Goal: Task Accomplishment & Management: Use online tool/utility

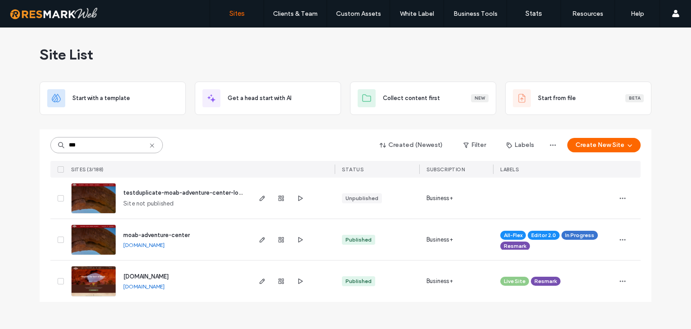
click at [131, 147] on input "***" at bounding box center [106, 145] width 113 height 16
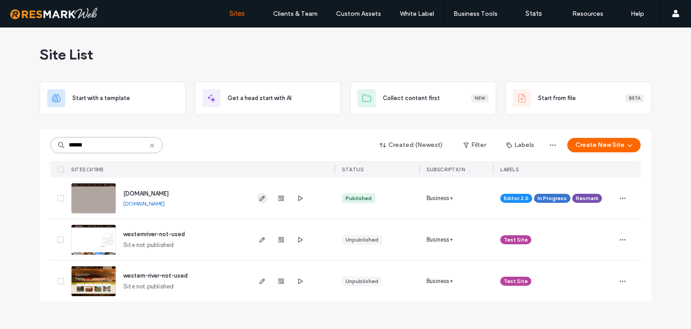
type input "******"
click at [261, 198] on icon "button" at bounding box center [262, 197] width 7 height 7
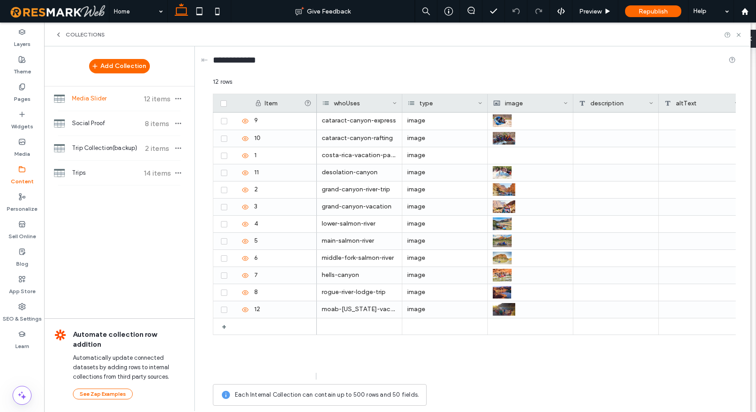
click at [91, 173] on span "Trips" at bounding box center [105, 172] width 67 height 9
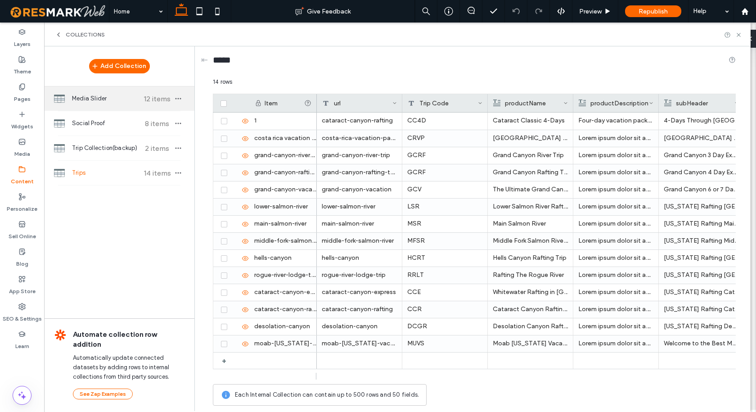
click at [96, 101] on span "Media Slider" at bounding box center [105, 98] width 67 height 9
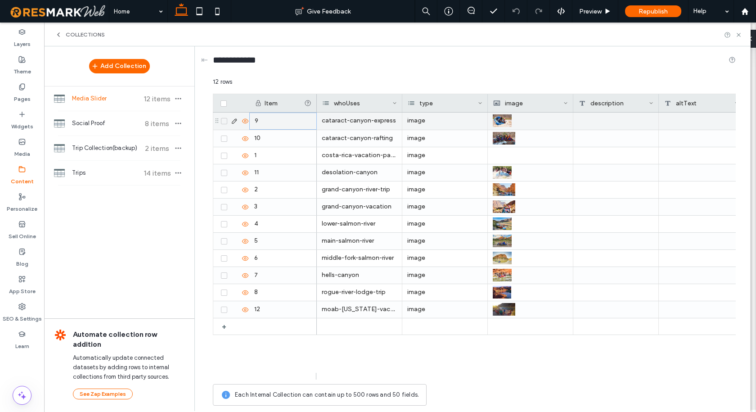
click at [257, 119] on div "9" at bounding box center [283, 121] width 68 height 17
click at [237, 120] on use at bounding box center [234, 121] width 5 height 5
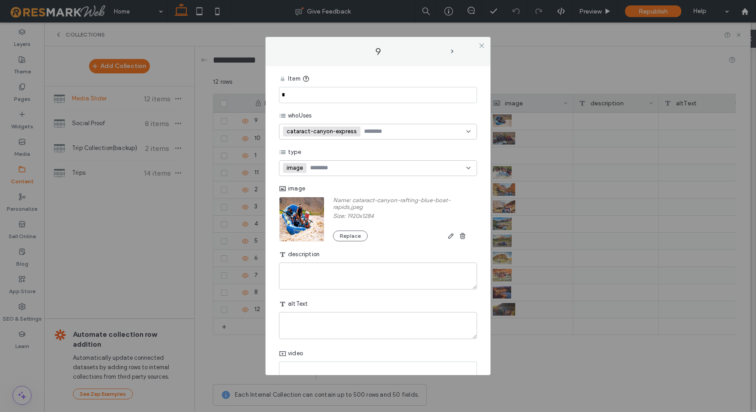
click at [284, 95] on input "*" at bounding box center [378, 95] width 198 height 16
click at [482, 45] on icon at bounding box center [481, 45] width 7 height 7
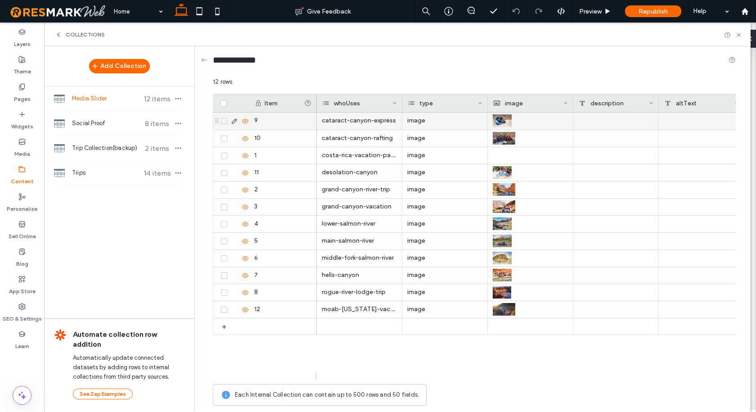
click at [353, 120] on div "cataract-canyon-express" at bounding box center [360, 121] width 86 height 17
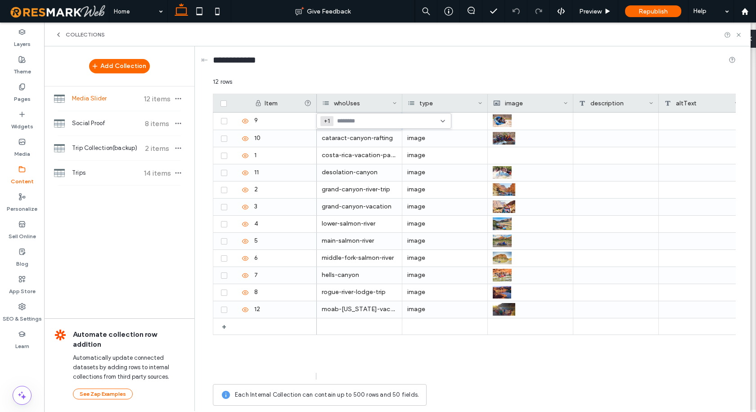
click at [353, 120] on input at bounding box center [368, 120] width 62 height 7
click at [331, 63] on div "**********" at bounding box center [474, 62] width 523 height 17
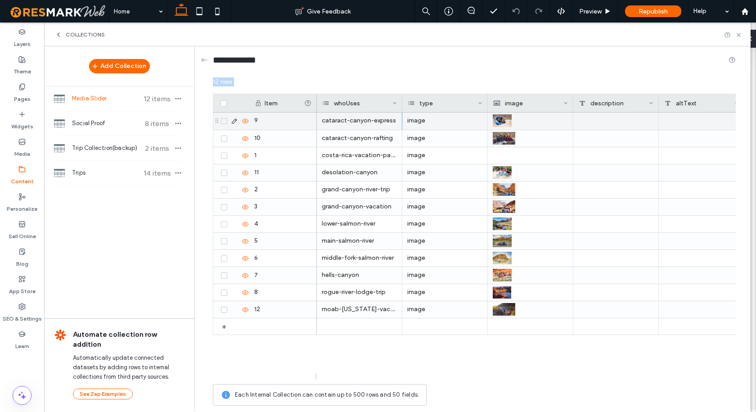
click at [261, 122] on div "9" at bounding box center [283, 121] width 68 height 17
click at [257, 121] on div "9" at bounding box center [283, 121] width 68 height 17
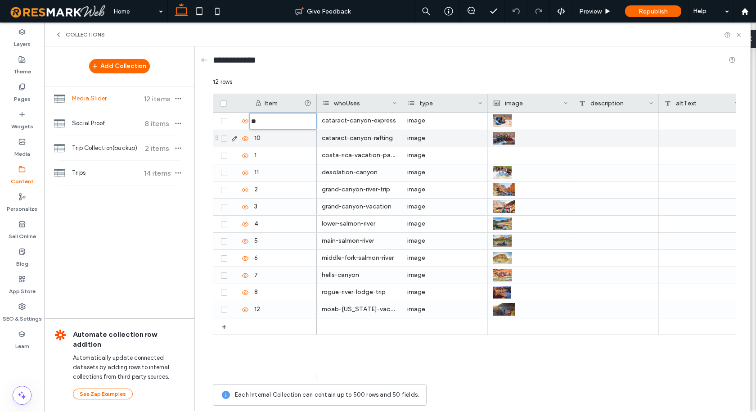
type input "***"
click at [268, 135] on div "10" at bounding box center [283, 138] width 68 height 17
click at [269, 135] on div "10" at bounding box center [283, 138] width 68 height 17
click at [269, 135] on input "**" at bounding box center [283, 139] width 67 height 16
type input "*"
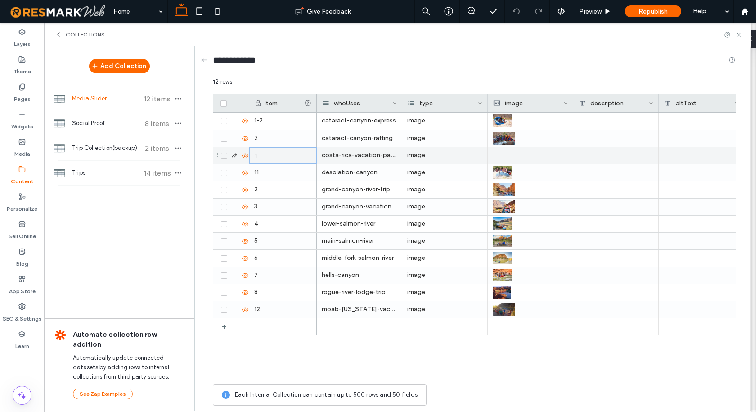
click at [268, 153] on div "1" at bounding box center [283, 155] width 68 height 17
click at [268, 153] on input "*" at bounding box center [283, 156] width 67 height 16
type input "*"
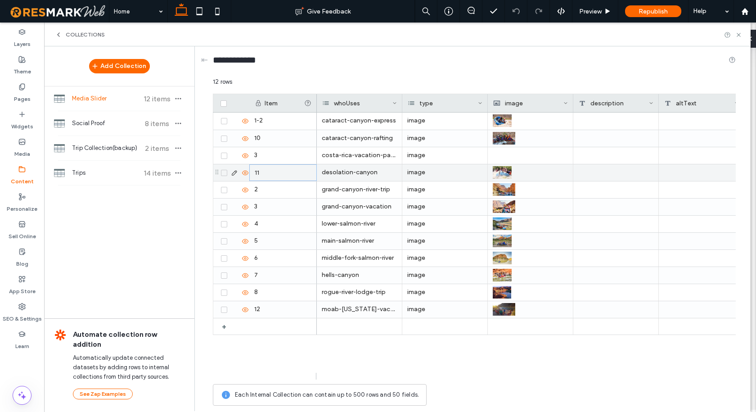
click at [262, 173] on div "11" at bounding box center [283, 172] width 68 height 17
type input "*"
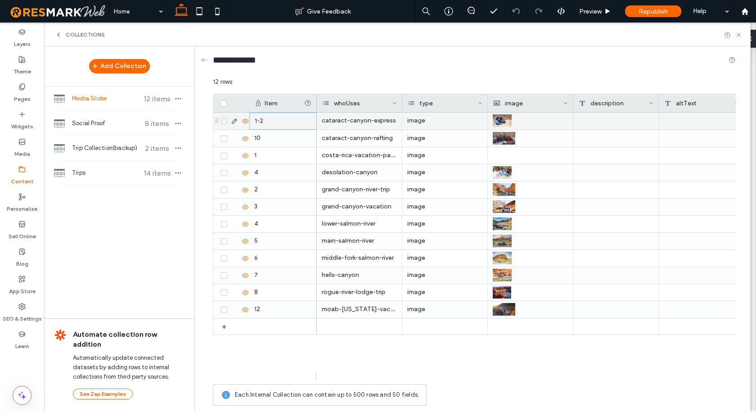
click at [269, 121] on div "1-2" at bounding box center [283, 121] width 68 height 17
click at [269, 121] on input "***" at bounding box center [283, 121] width 67 height 16
type input "*"
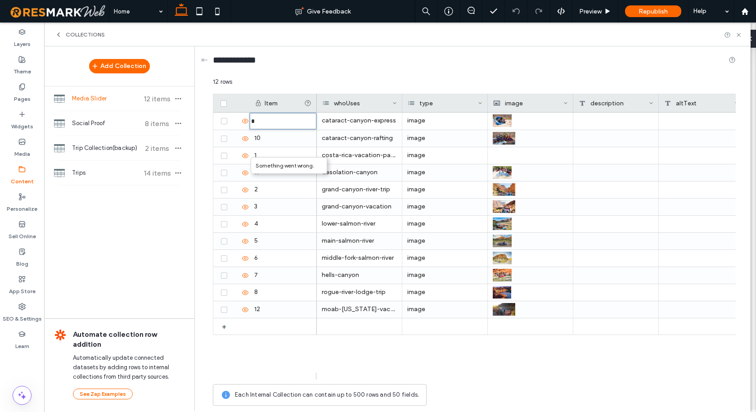
click at [265, 187] on div "2" at bounding box center [283, 189] width 68 height 17
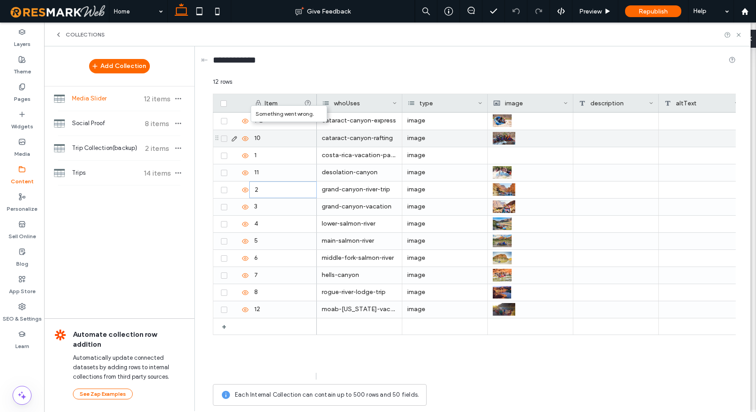
click at [271, 136] on div "10" at bounding box center [283, 138] width 68 height 17
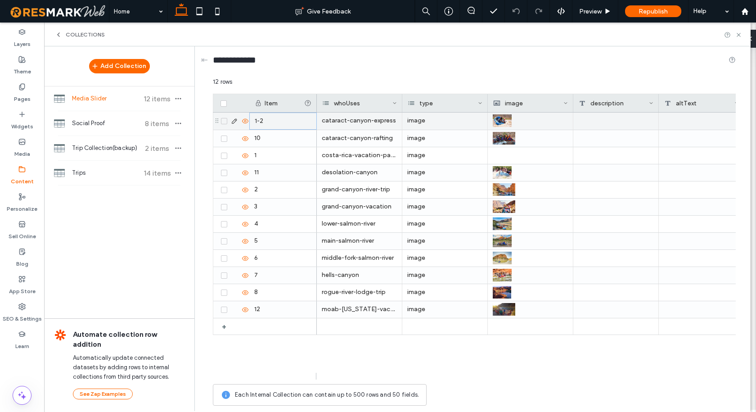
click at [268, 121] on div "1-2" at bounding box center [283, 121] width 68 height 17
type input "*"
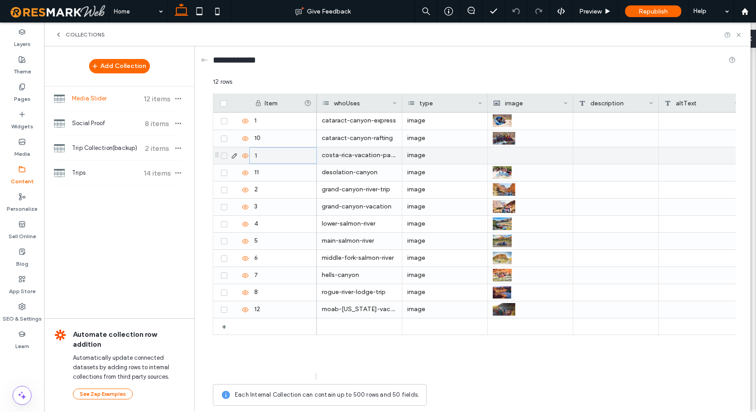
click at [266, 152] on div "1" at bounding box center [283, 155] width 68 height 17
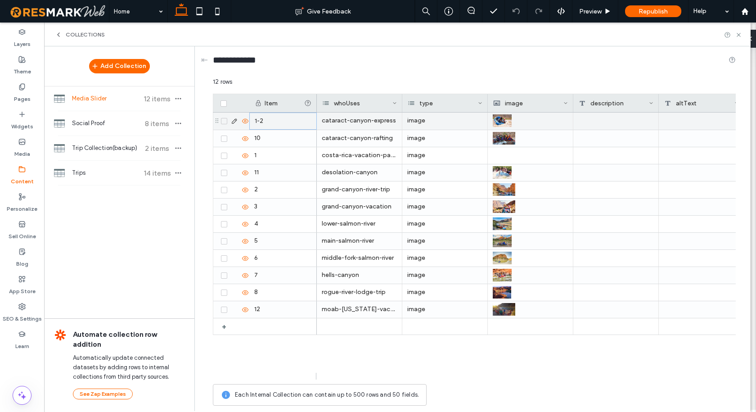
click at [265, 129] on div "1-2" at bounding box center [283, 121] width 68 height 17
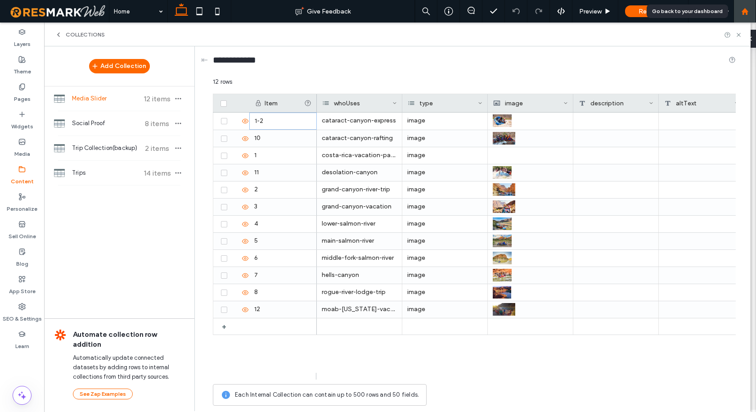
click at [749, 9] on div at bounding box center [745, 12] width 22 height 8
